Goal: Task Accomplishment & Management: Complete application form

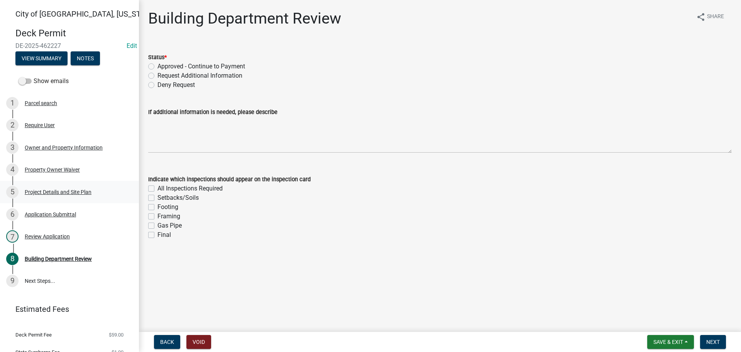
click at [51, 191] on div "Project Details and Site Plan" at bounding box center [58, 191] width 67 height 5
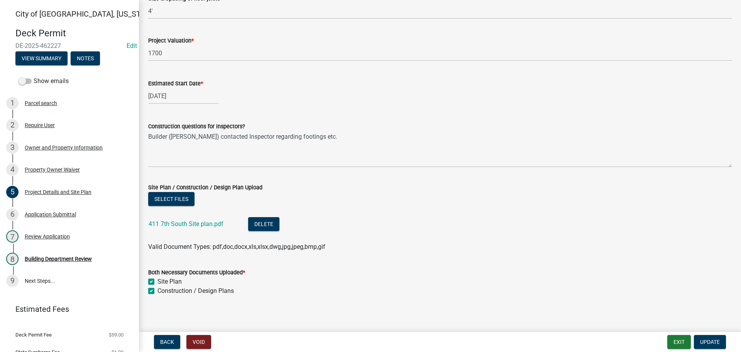
scroll to position [424, 0]
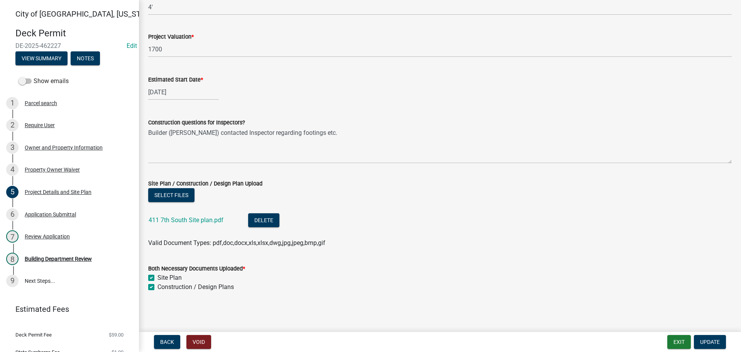
click at [203, 213] on div "411 7th South Site plan.pdf" at bounding box center [192, 221] width 87 height 16
click at [203, 219] on link "411 7th South Site plan.pdf" at bounding box center [186, 219] width 75 height 7
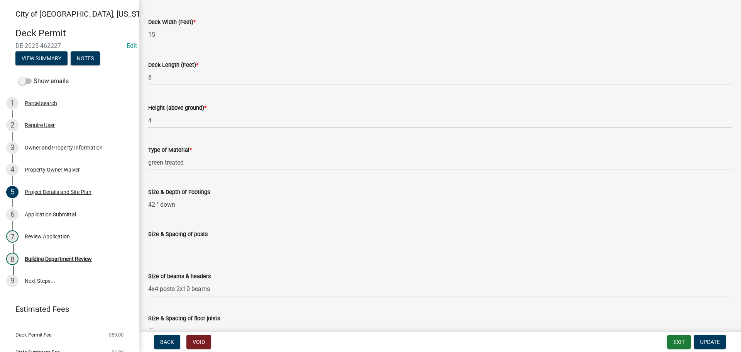
scroll to position [0, 0]
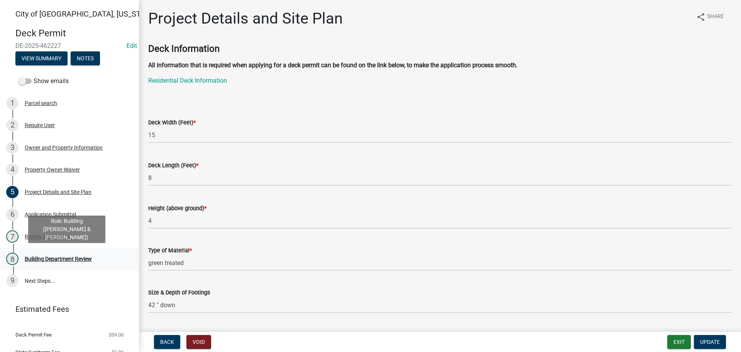
click at [42, 256] on div "Building Department Review" at bounding box center [58, 258] width 67 height 5
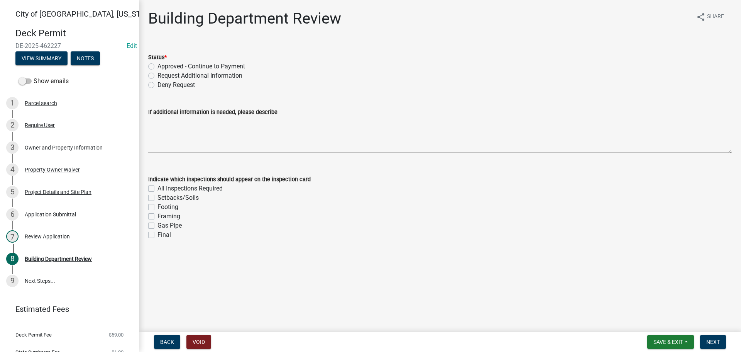
click at [157, 67] on label "Approved - Continue to Payment" at bounding box center [201, 66] width 88 height 9
click at [157, 67] on input "Approved - Continue to Payment" at bounding box center [159, 64] width 5 height 5
radio input "true"
click at [147, 234] on div "Indicate which inspections should appear on the inspection card * All Inspectio…" at bounding box center [439, 202] width 595 height 74
click at [157, 233] on label "Final" at bounding box center [164, 234] width 14 height 9
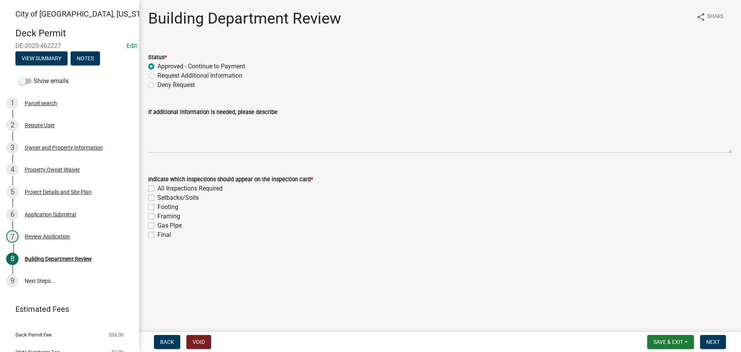
click at [157, 233] on input "Final" at bounding box center [159, 232] width 5 height 5
checkbox input "true"
checkbox input "false"
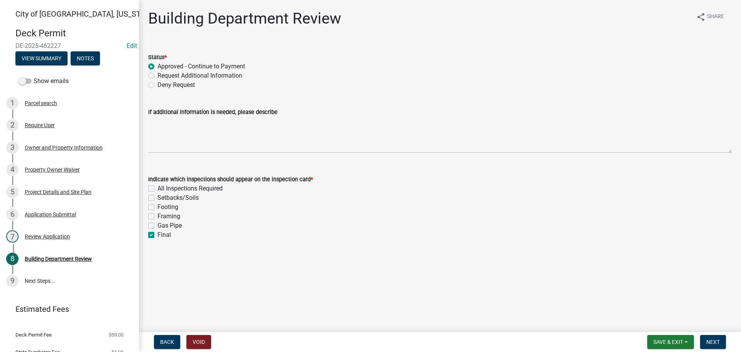
checkbox input "false"
checkbox input "true"
click at [157, 217] on label "Framing" at bounding box center [168, 216] width 23 height 9
click at [157, 217] on input "Framing" at bounding box center [159, 214] width 5 height 5
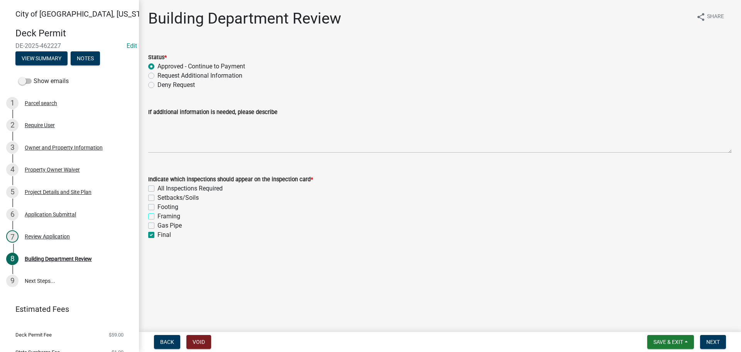
checkbox input "true"
checkbox input "false"
checkbox input "true"
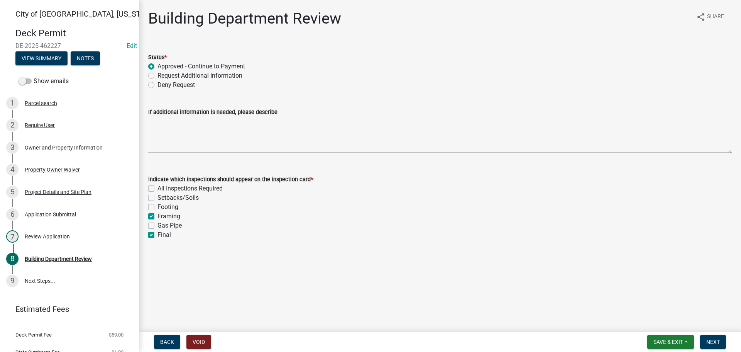
checkbox input "false"
checkbox input "true"
click at [157, 204] on label "Footing" at bounding box center [167, 206] width 21 height 9
click at [157, 204] on input "Footing" at bounding box center [159, 204] width 5 height 5
checkbox input "true"
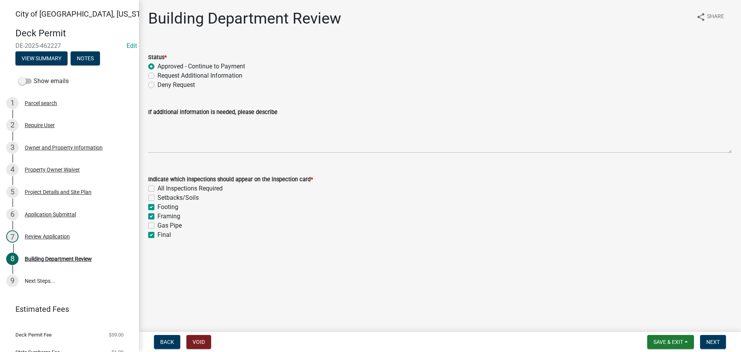
checkbox input "false"
checkbox input "true"
checkbox input "false"
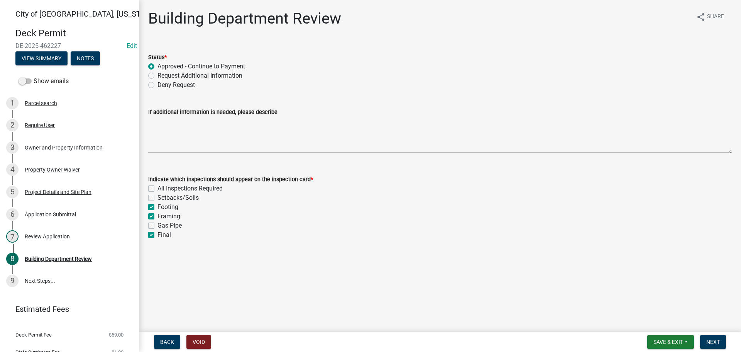
checkbox input "true"
click at [721, 337] on button "Next" at bounding box center [713, 342] width 26 height 14
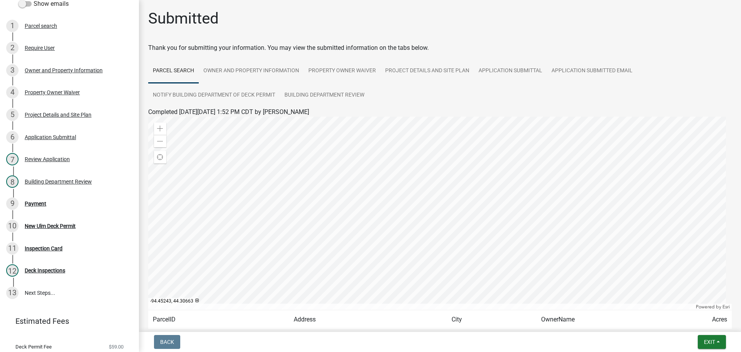
scroll to position [3, 0]
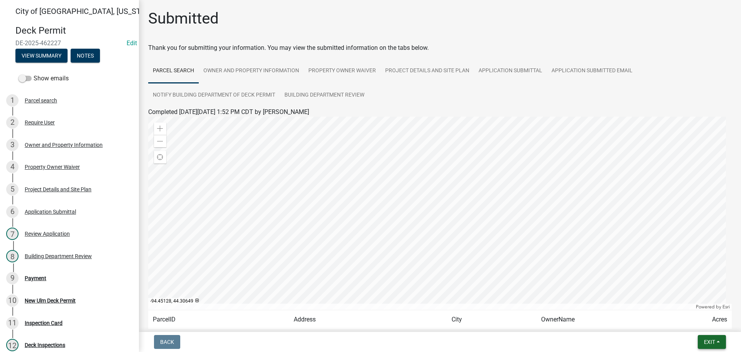
drag, startPoint x: 711, startPoint y: 338, endPoint x: 705, endPoint y: 338, distance: 5.8
click at [711, 337] on button "Exit" at bounding box center [712, 342] width 28 height 14
click at [688, 324] on button "Save & Exit" at bounding box center [695, 321] width 62 height 19
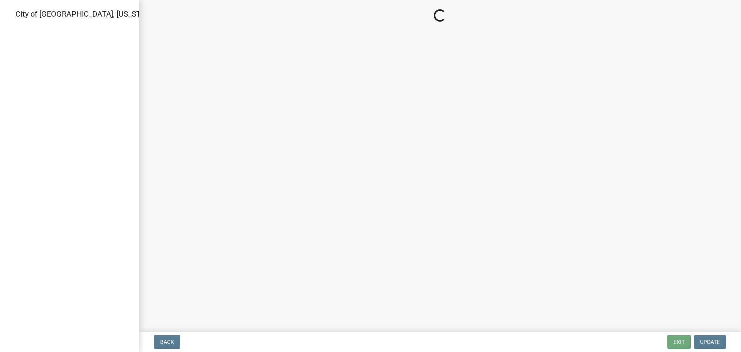
select select "805d55ac-e238-4e04-8f8e-acc067f36c3e"
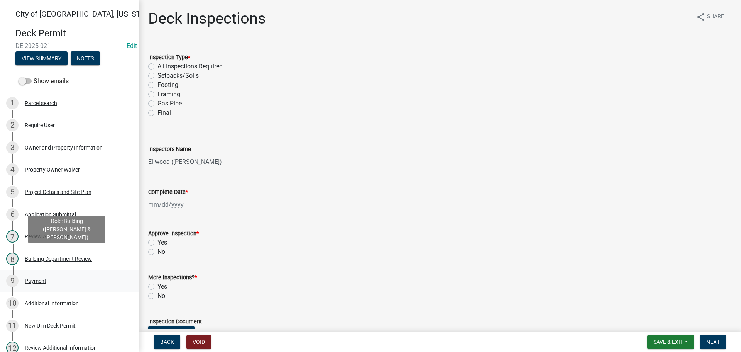
scroll to position [116, 0]
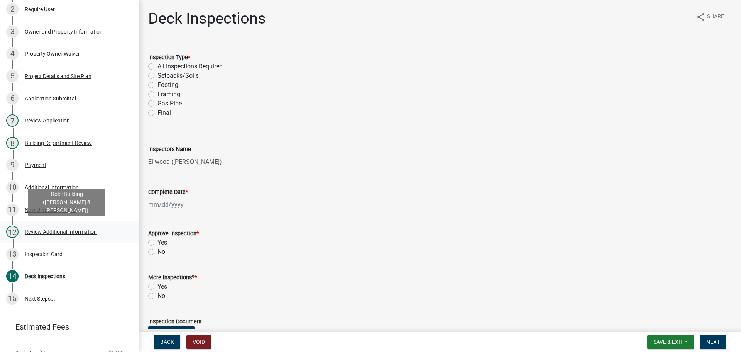
click at [80, 232] on div "Review Additional Information" at bounding box center [61, 231] width 72 height 5
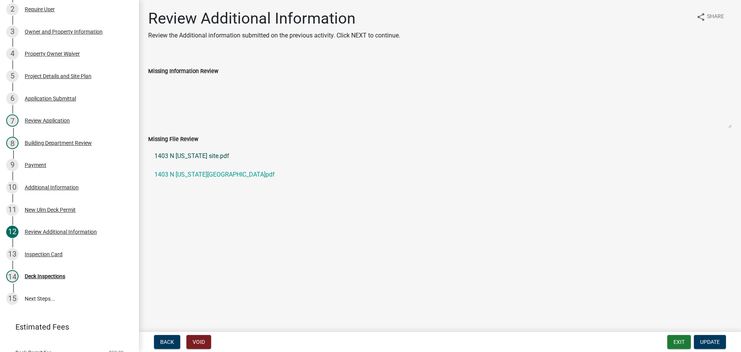
click at [204, 156] on link "1403 N Minnesota site.pdf" at bounding box center [440, 156] width 584 height 19
click at [195, 175] on link "1403 N Minnesota.pdf" at bounding box center [440, 174] width 584 height 19
drag, startPoint x: 49, startPoint y: 277, endPoint x: 62, endPoint y: 274, distance: 13.7
click at [49, 276] on div "Deck Inspections" at bounding box center [45, 275] width 41 height 5
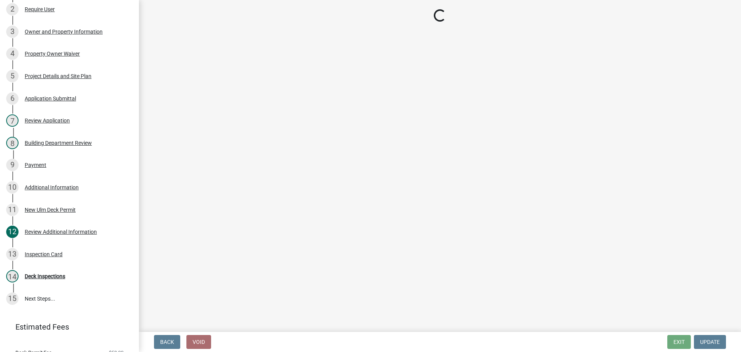
select select "805d55ac-e238-4e04-8f8e-acc067f36c3e"
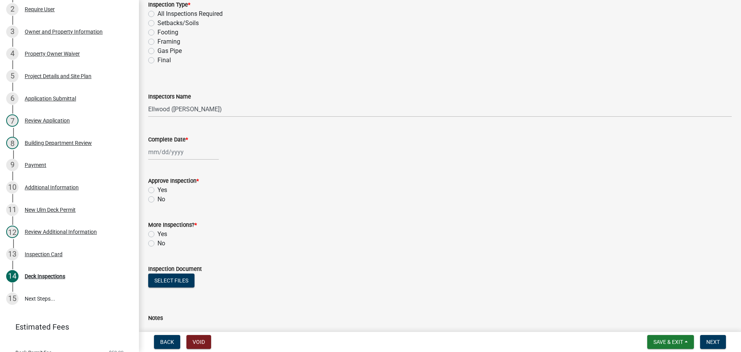
scroll to position [0, 0]
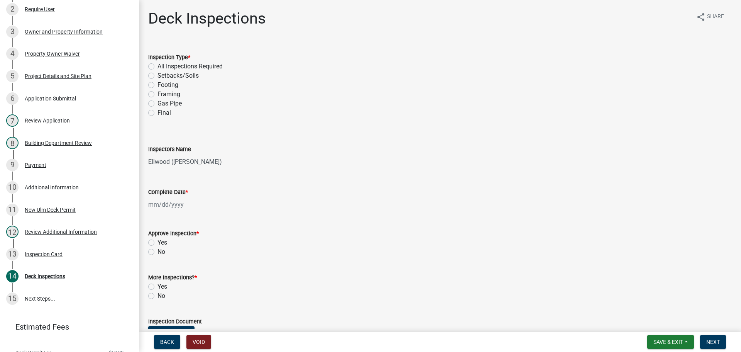
click at [157, 76] on label "Setbacks/Soils" at bounding box center [177, 75] width 41 height 9
click at [157, 76] on input "Setbacks/Soils" at bounding box center [159, 73] width 5 height 5
radio input "true"
click at [157, 86] on label "Footing" at bounding box center [167, 84] width 21 height 9
click at [157, 85] on input "Footing" at bounding box center [159, 82] width 5 height 5
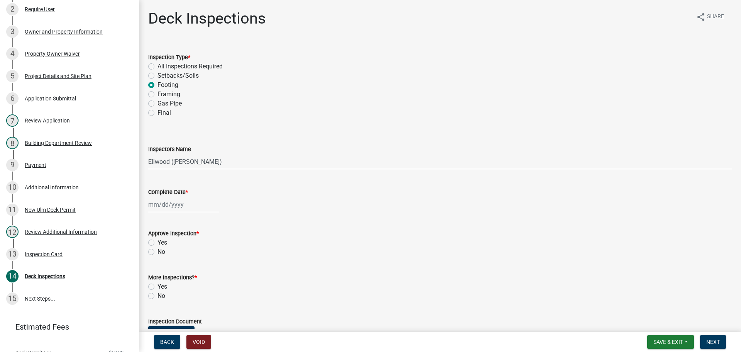
radio input "true"
click at [154, 98] on div "Framing" at bounding box center [440, 94] width 584 height 9
click at [37, 254] on div "Inspection Card" at bounding box center [44, 253] width 38 height 5
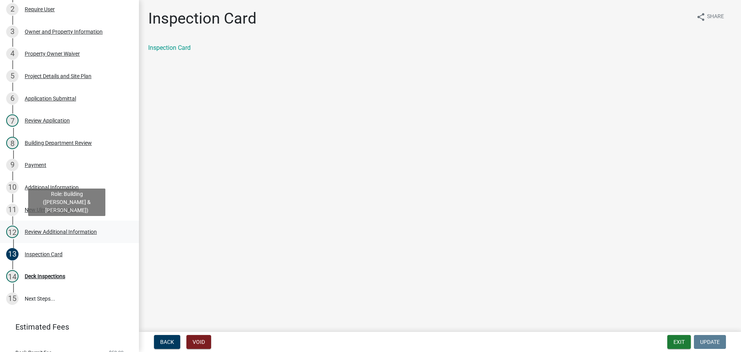
click at [71, 230] on div "Review Additional Information" at bounding box center [61, 231] width 72 height 5
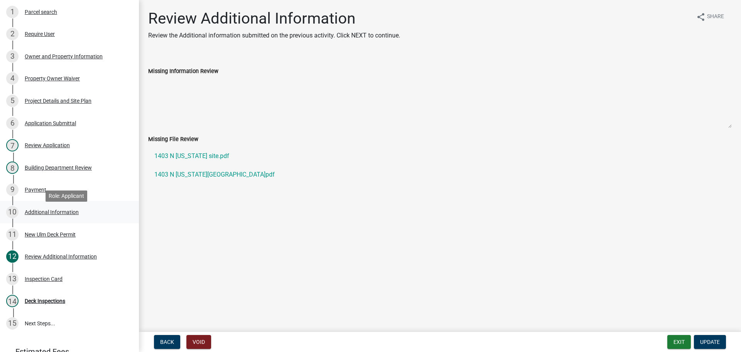
scroll to position [86, 0]
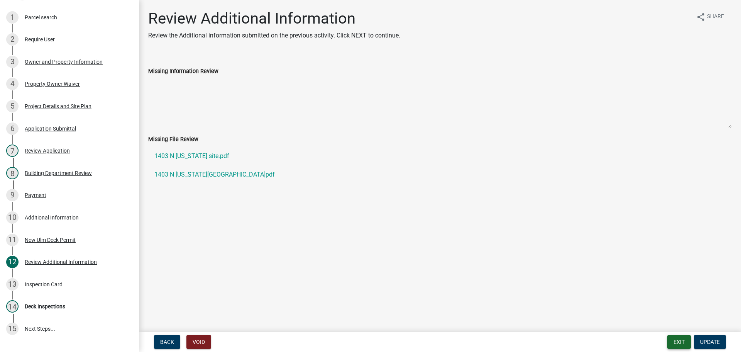
click at [682, 345] on button "Exit" at bounding box center [679, 342] width 24 height 14
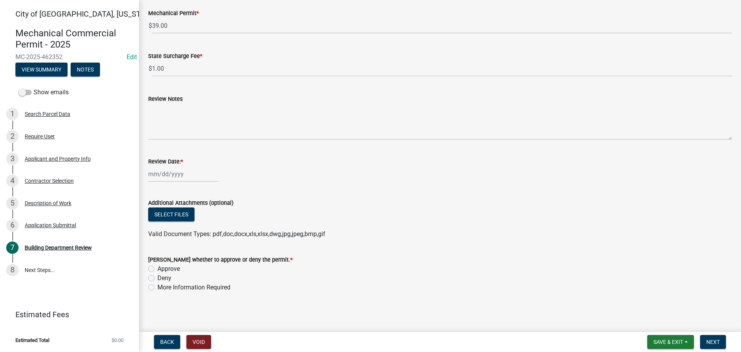
scroll to position [58, 0]
click at [45, 204] on div "Description of Work" at bounding box center [48, 202] width 47 height 5
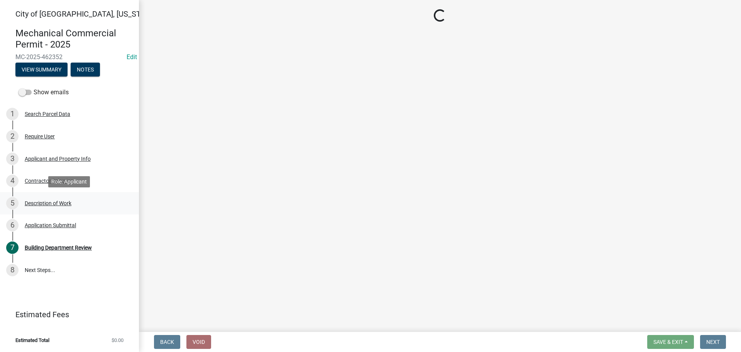
scroll to position [0, 0]
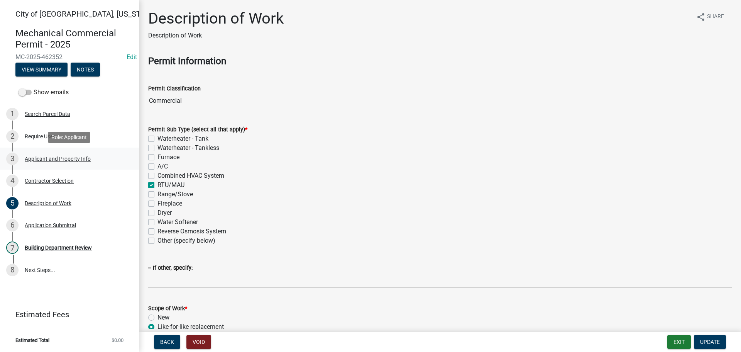
click at [45, 158] on div "Applicant and Property Info" at bounding box center [58, 158] width 66 height 5
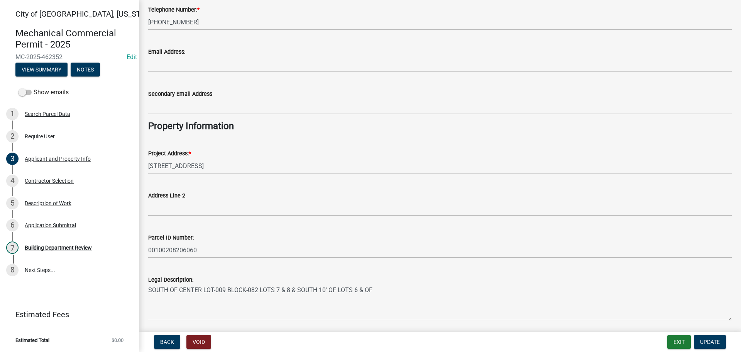
scroll to position [149, 0]
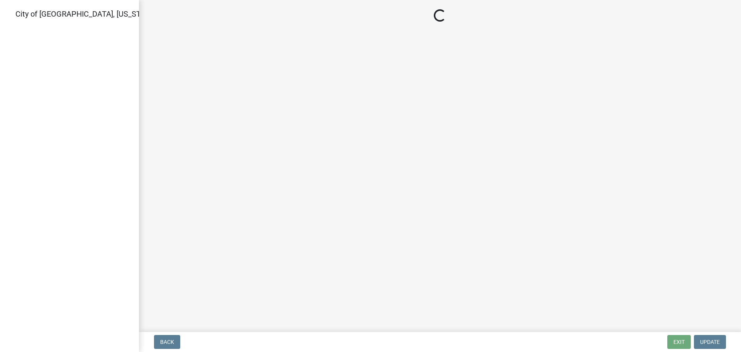
select select "805d55ac-e238-4e04-8f8e-acc067f36c3e"
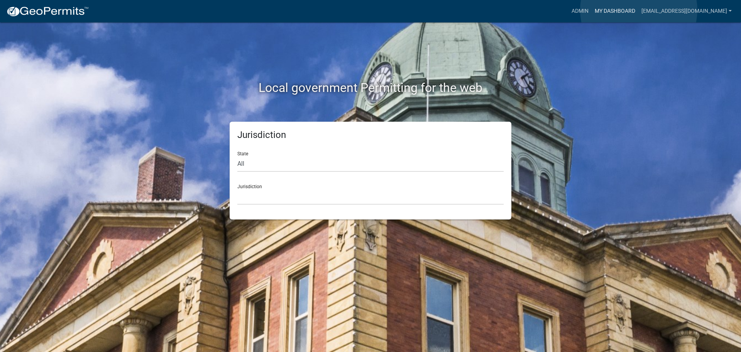
click at [638, 10] on link "My Dashboard" at bounding box center [615, 11] width 47 height 15
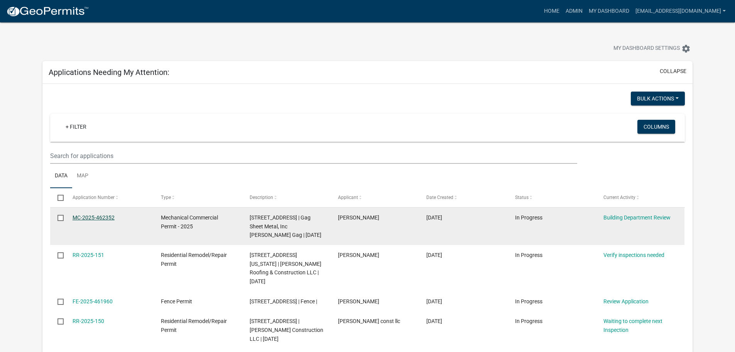
click at [106, 216] on link "MC-2025-462352" at bounding box center [94, 217] width 42 height 6
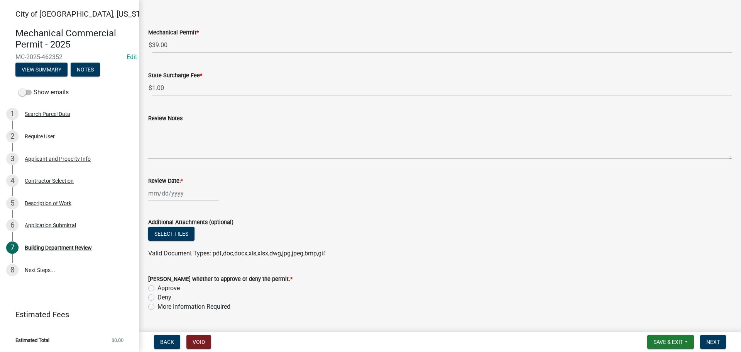
scroll to position [58, 0]
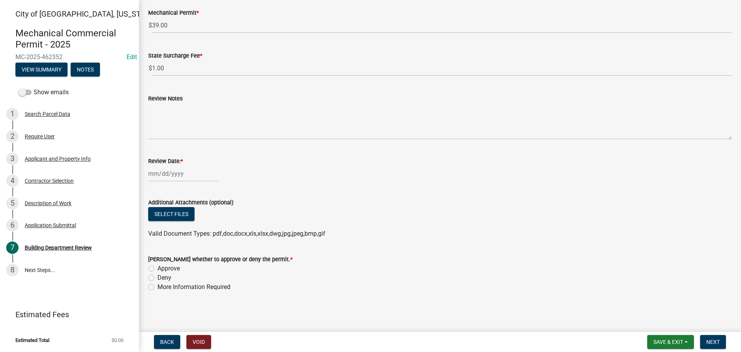
click at [155, 270] on div "Approve" at bounding box center [440, 268] width 584 height 9
click at [157, 268] on label "Approve" at bounding box center [168, 268] width 22 height 9
click at [157, 268] on input "Approve" at bounding box center [159, 266] width 5 height 5
radio input "true"
click at [717, 343] on span "Next" at bounding box center [713, 341] width 14 height 6
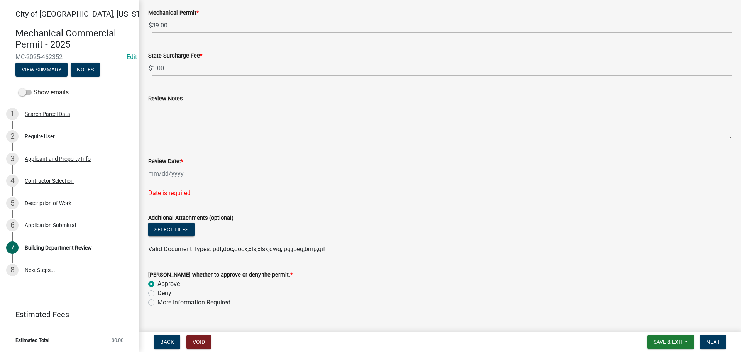
select select "8"
select select "2025"
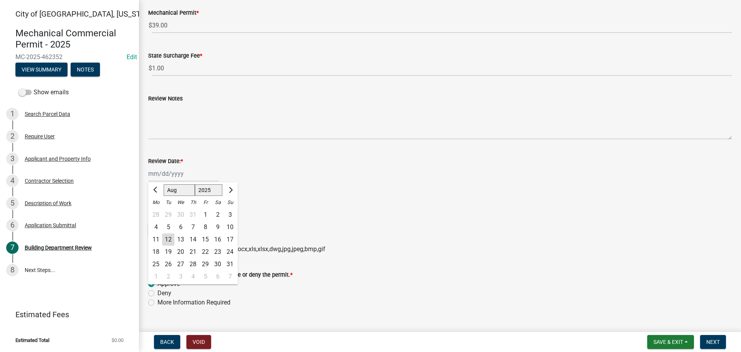
click at [161, 176] on div "[PERSON_NAME] Feb Mar Apr [PERSON_NAME][DATE] Oct Nov [DATE] 1526 1527 1528 152…" at bounding box center [183, 174] width 71 height 16
click at [168, 242] on div "12" at bounding box center [168, 239] width 12 height 12
type input "[DATE]"
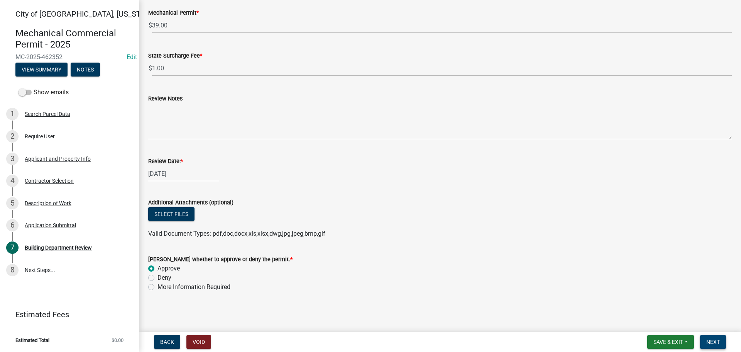
click at [706, 341] on button "Next" at bounding box center [713, 342] width 26 height 14
